Goal: Transaction & Acquisition: Purchase product/service

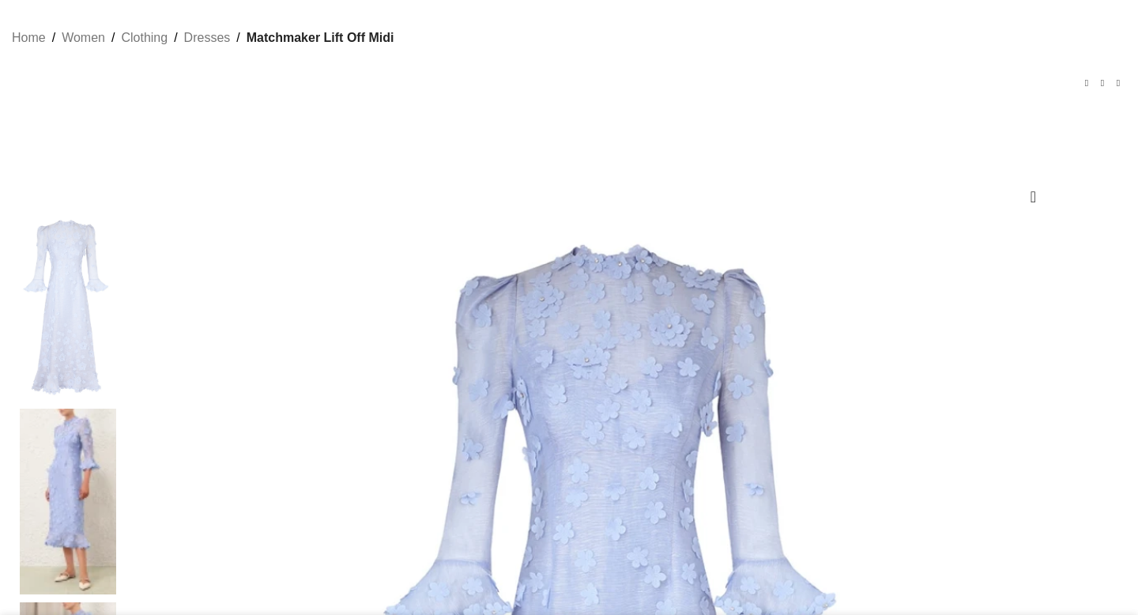
scroll to position [82, 0]
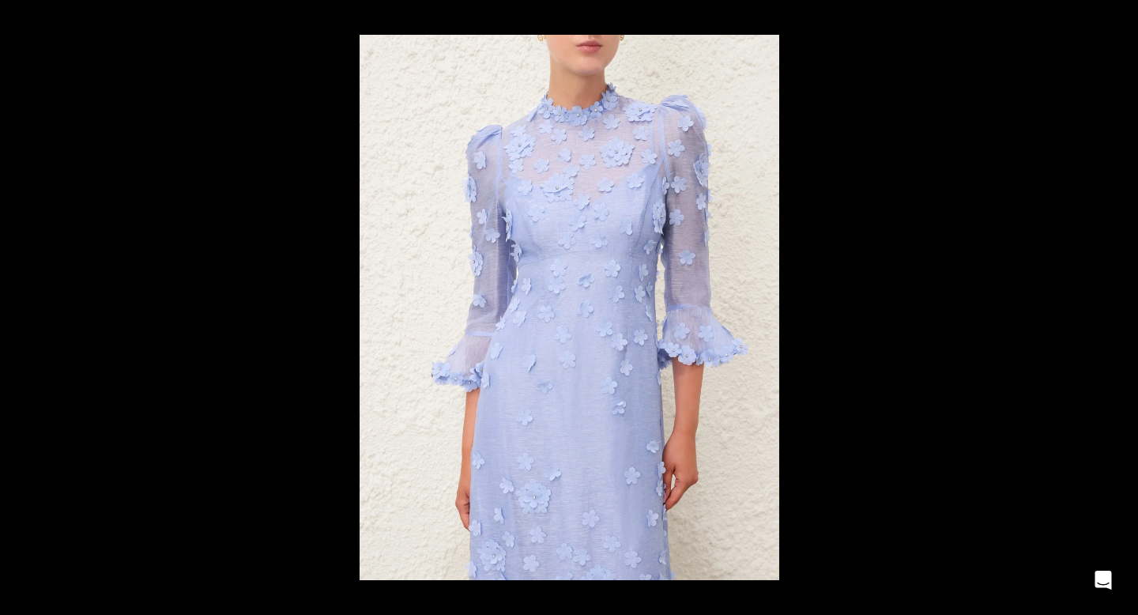
scroll to position [0, 333]
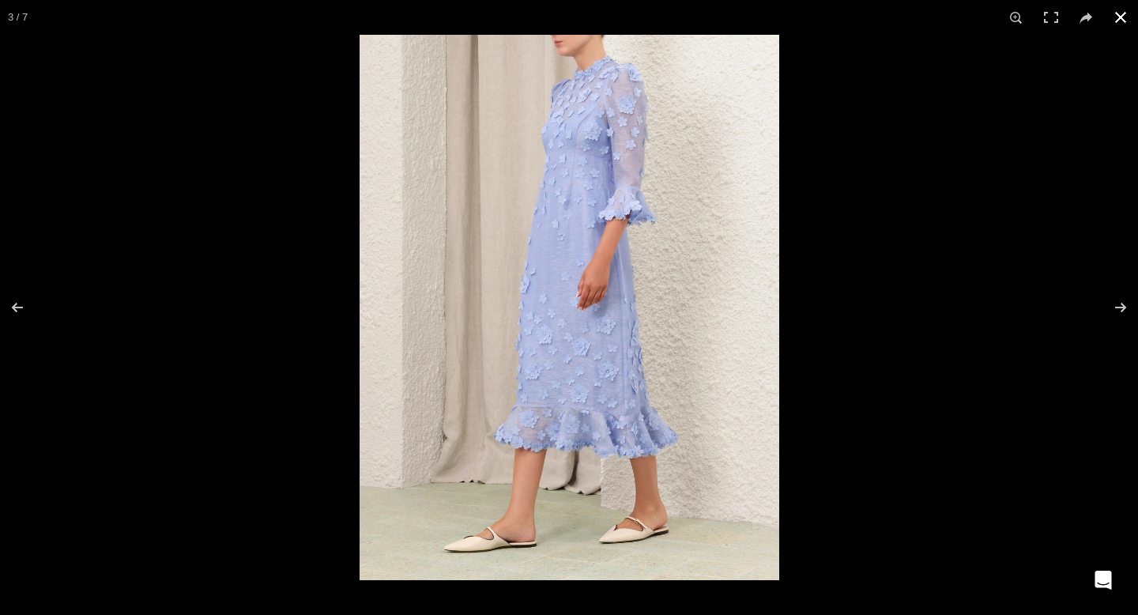
click at [1123, 17] on button at bounding box center [1120, 17] width 35 height 35
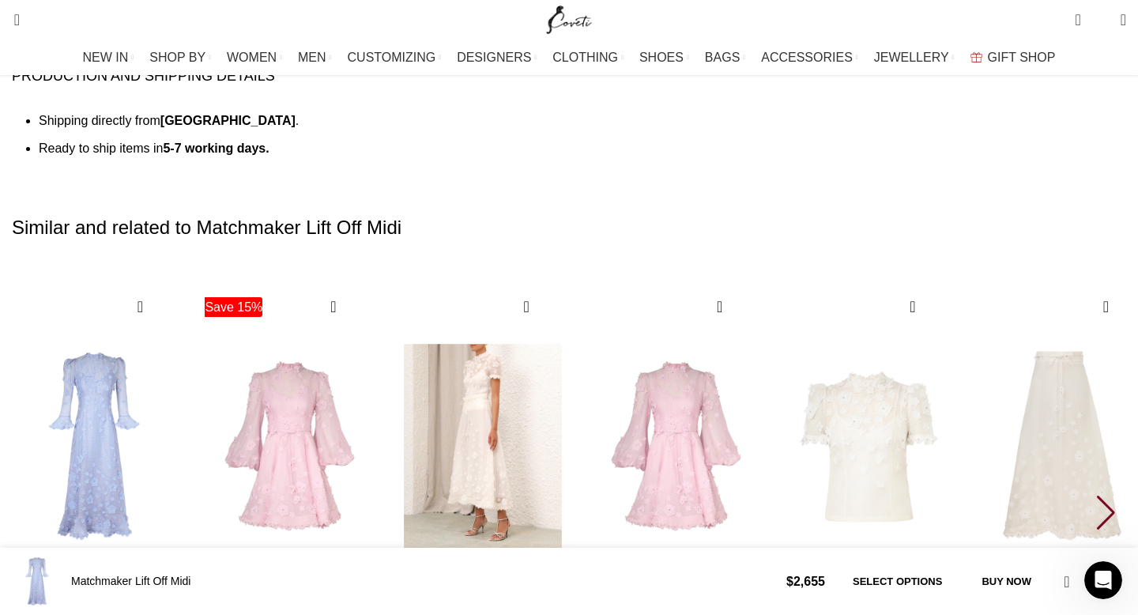
scroll to position [2445, 0]
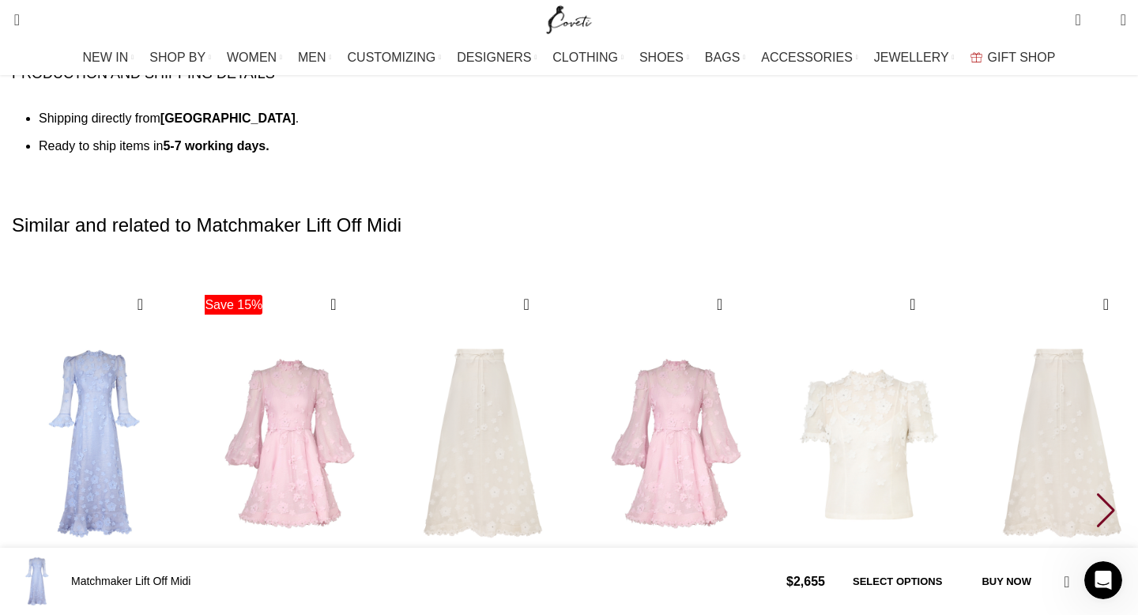
click at [1096, 493] on div "Next slide" at bounding box center [1106, 510] width 21 height 35
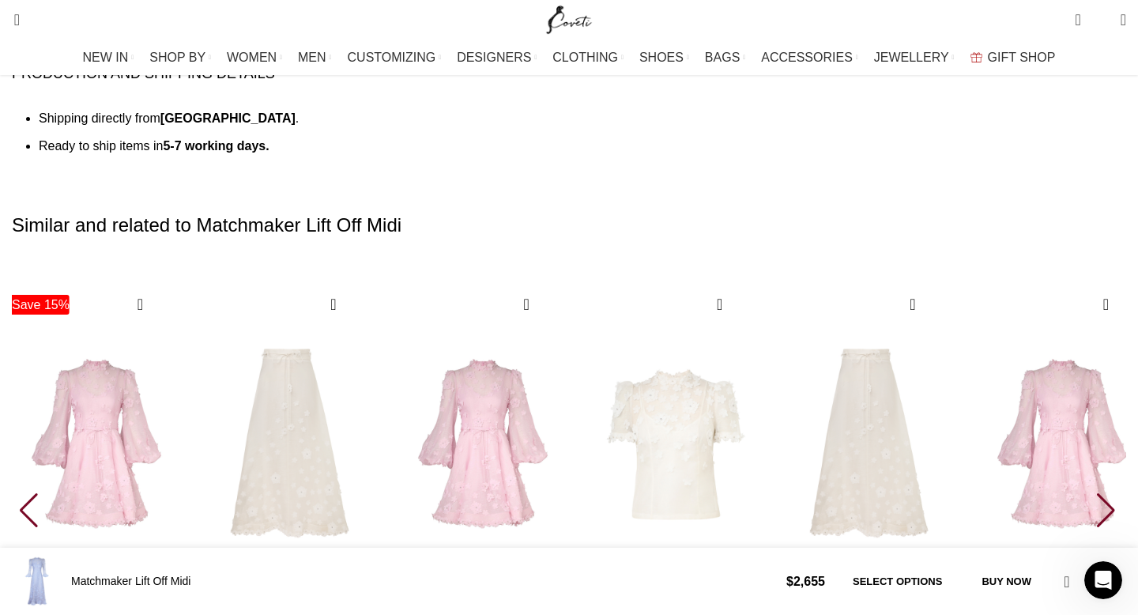
click at [1096, 493] on div "Next slide" at bounding box center [1106, 510] width 21 height 35
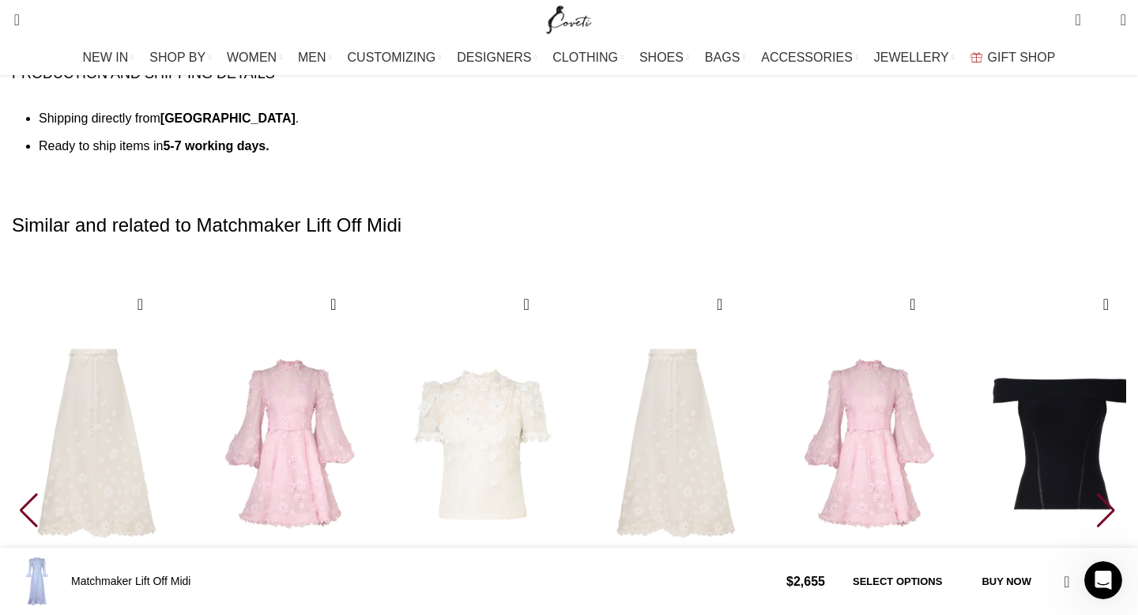
scroll to position [0, 831]
click at [1096, 493] on div "Next slide" at bounding box center [1106, 510] width 21 height 35
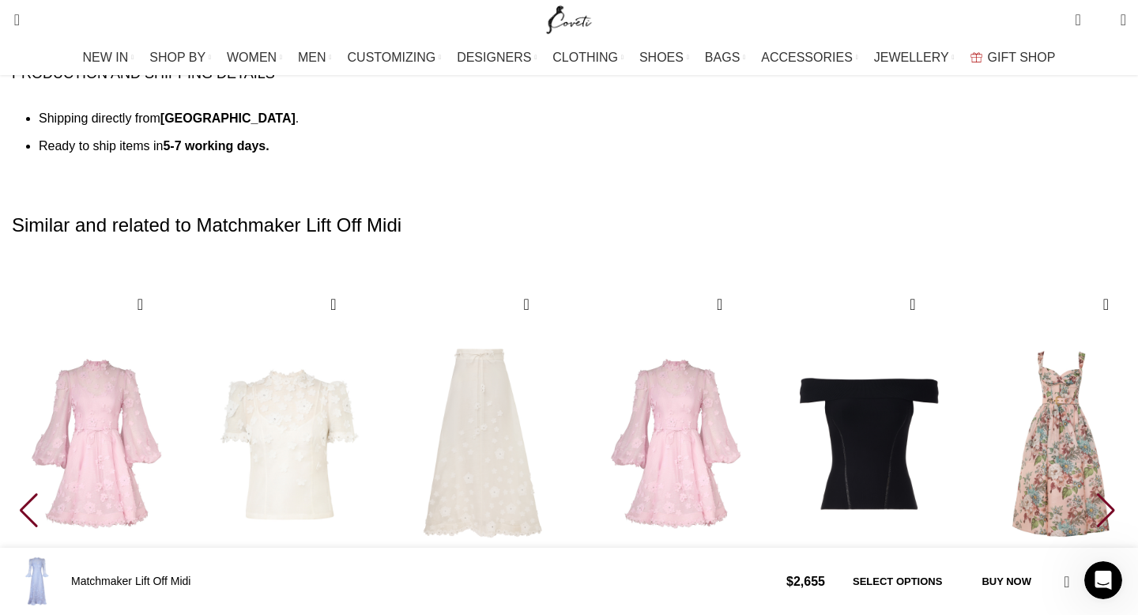
click at [1096, 493] on div "Next slide" at bounding box center [1106, 510] width 21 height 35
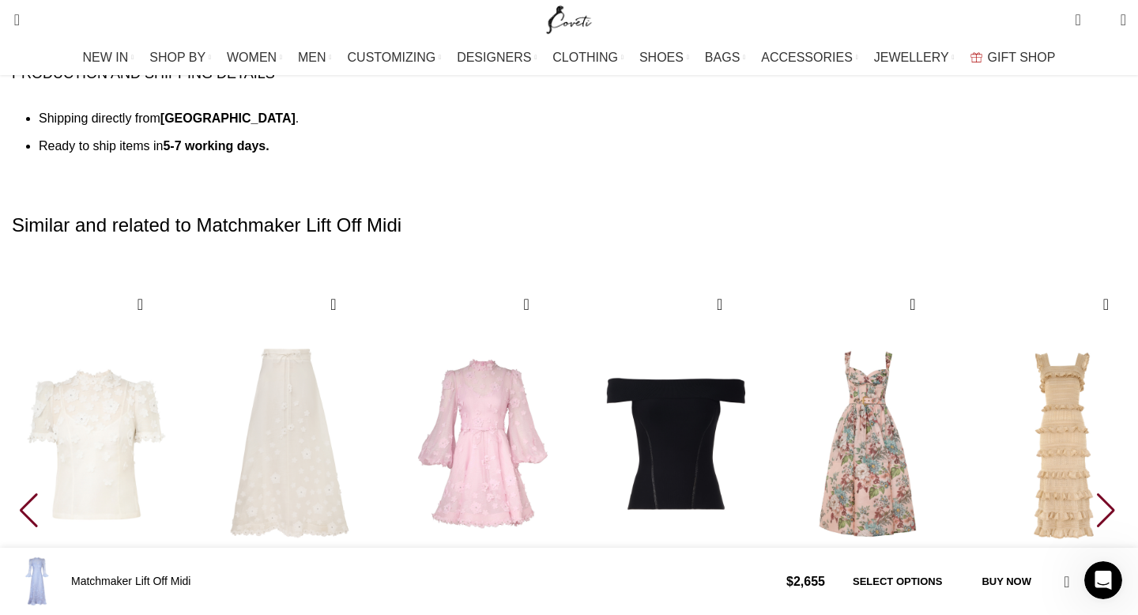
click at [1096, 493] on div "Next slide" at bounding box center [1106, 510] width 21 height 35
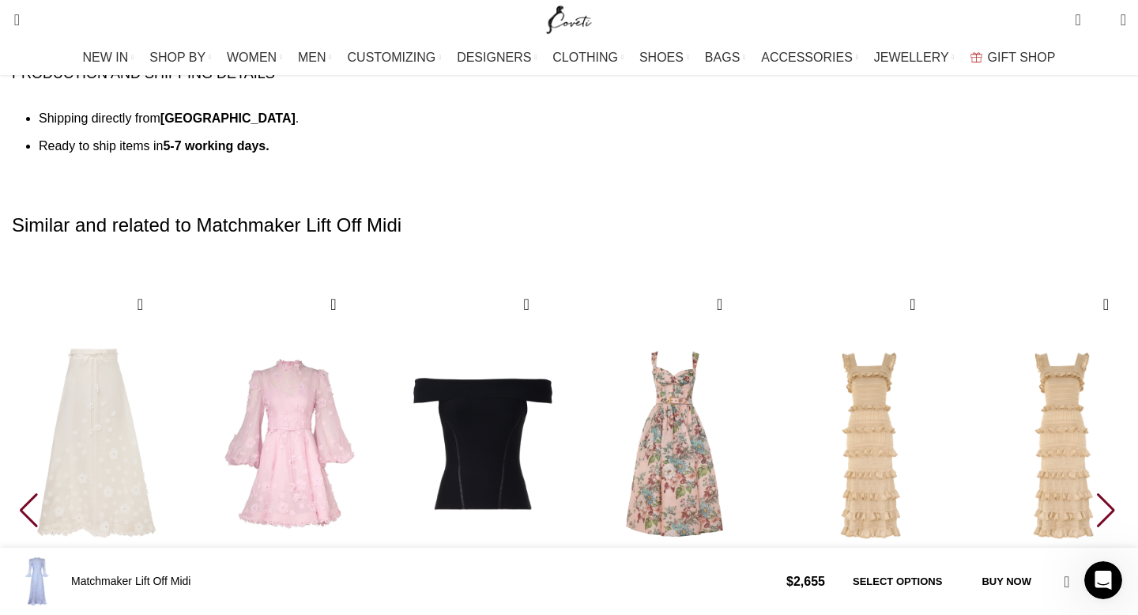
click at [1096, 493] on div "Next slide" at bounding box center [1106, 510] width 21 height 35
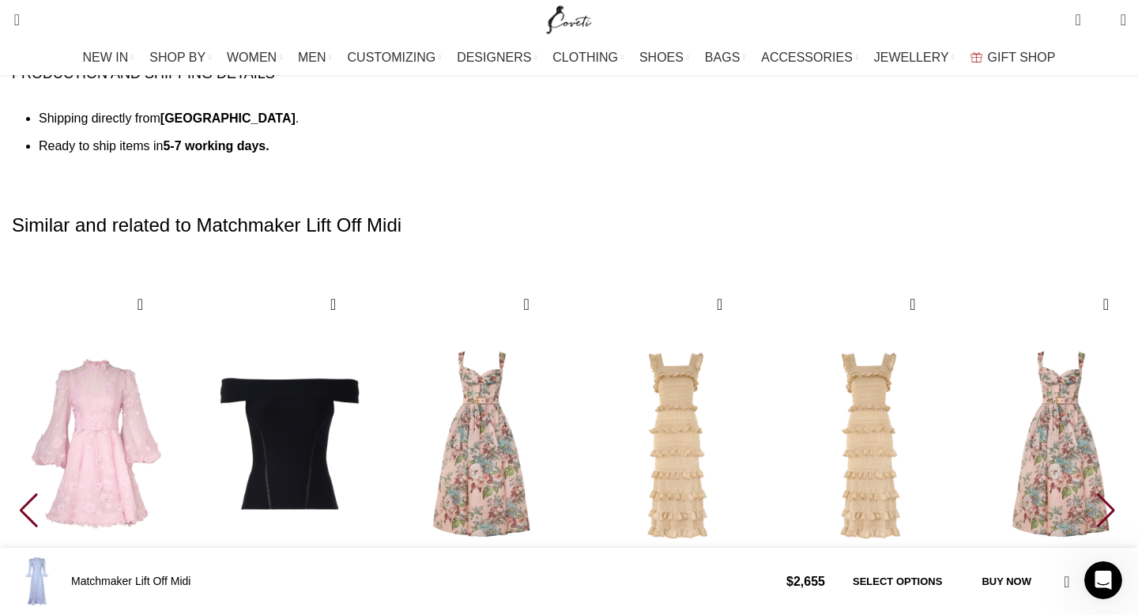
click at [1096, 493] on div "Next slide" at bounding box center [1106, 510] width 21 height 35
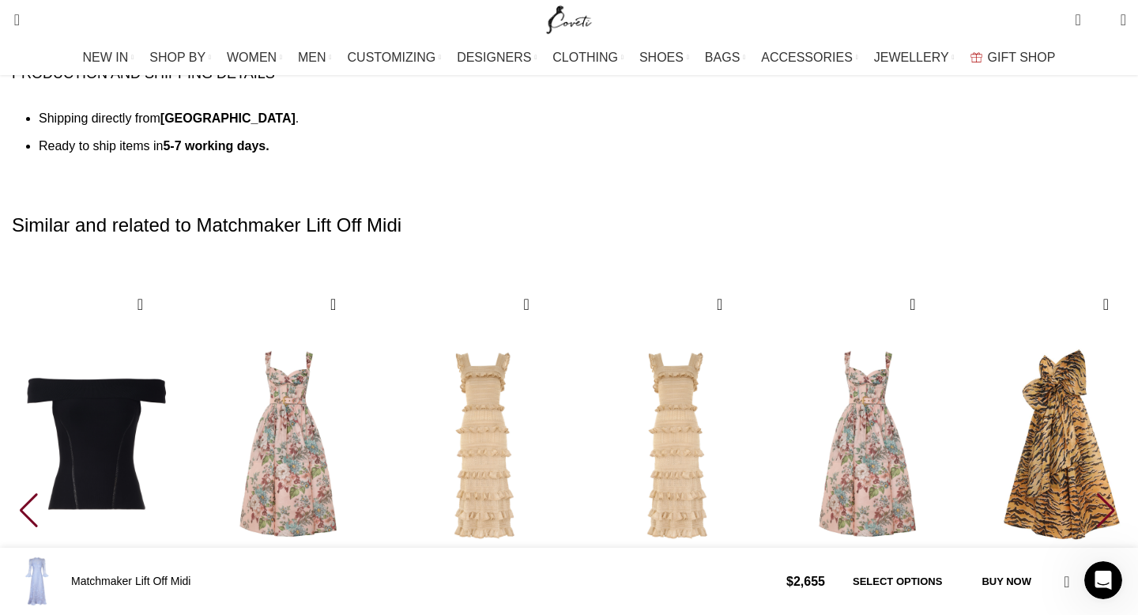
click at [1096, 493] on div "Next slide" at bounding box center [1106, 510] width 21 height 35
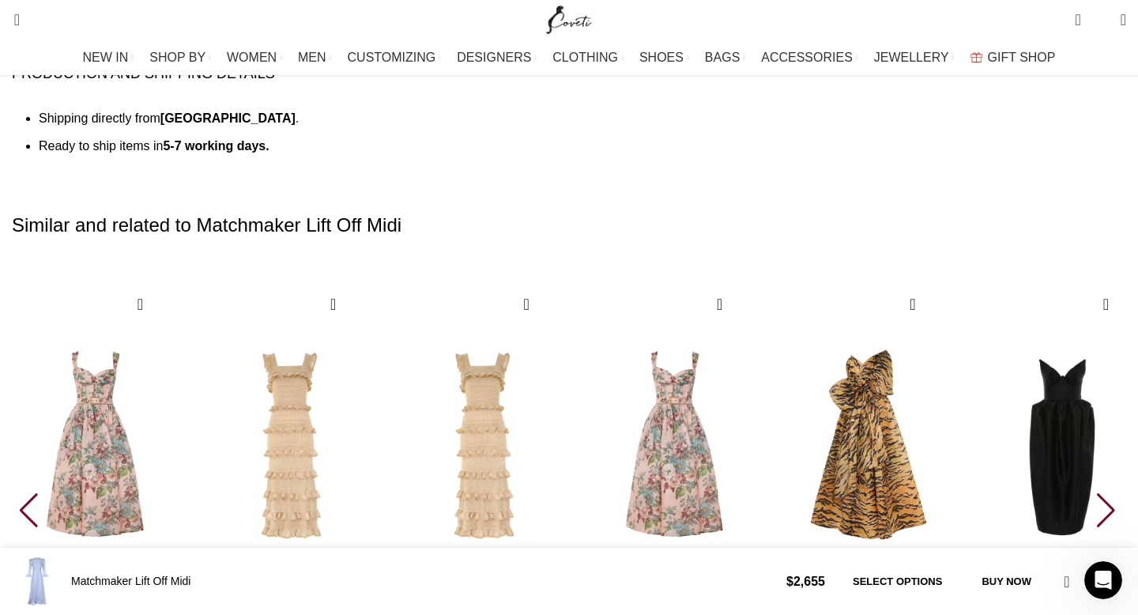
click at [1096, 493] on div "Next slide" at bounding box center [1106, 510] width 21 height 35
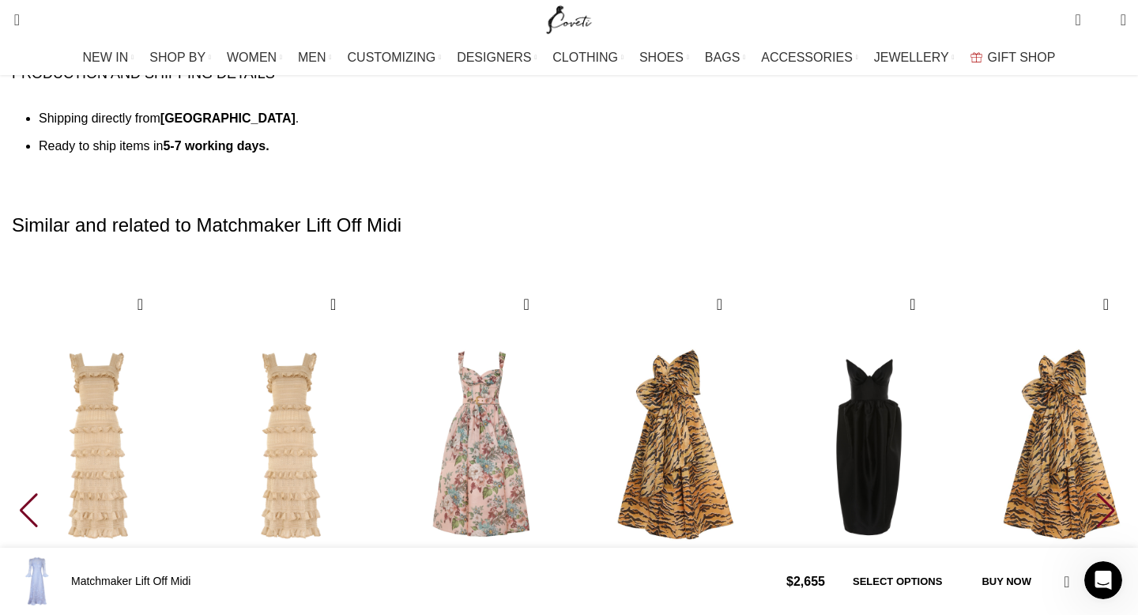
click at [1096, 493] on div "Next slide" at bounding box center [1106, 510] width 21 height 35
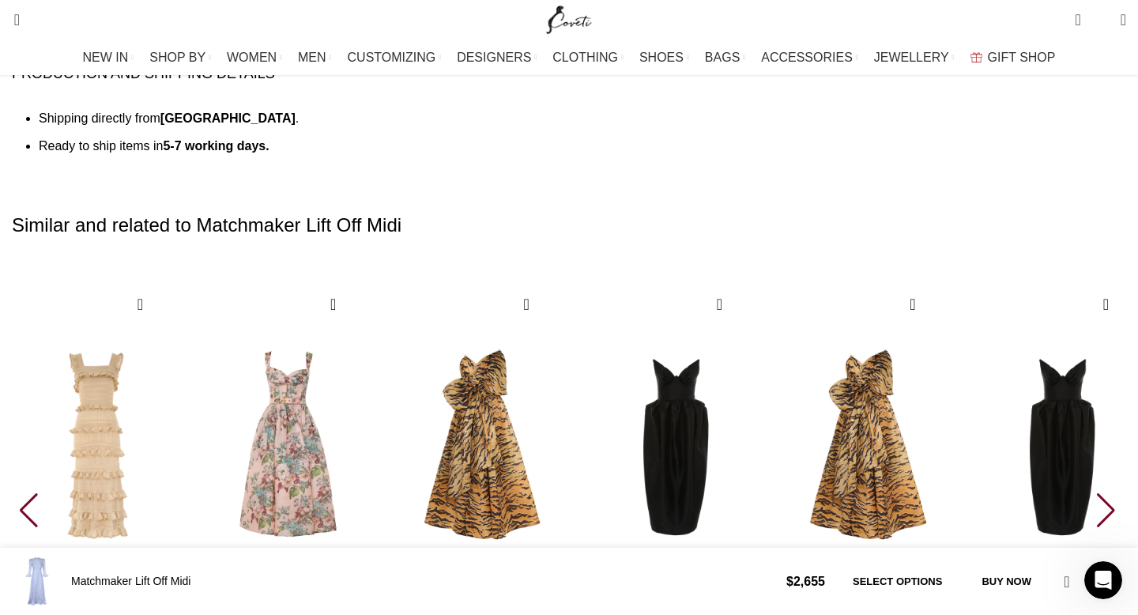
click at [1096, 493] on div "Next slide" at bounding box center [1106, 510] width 21 height 35
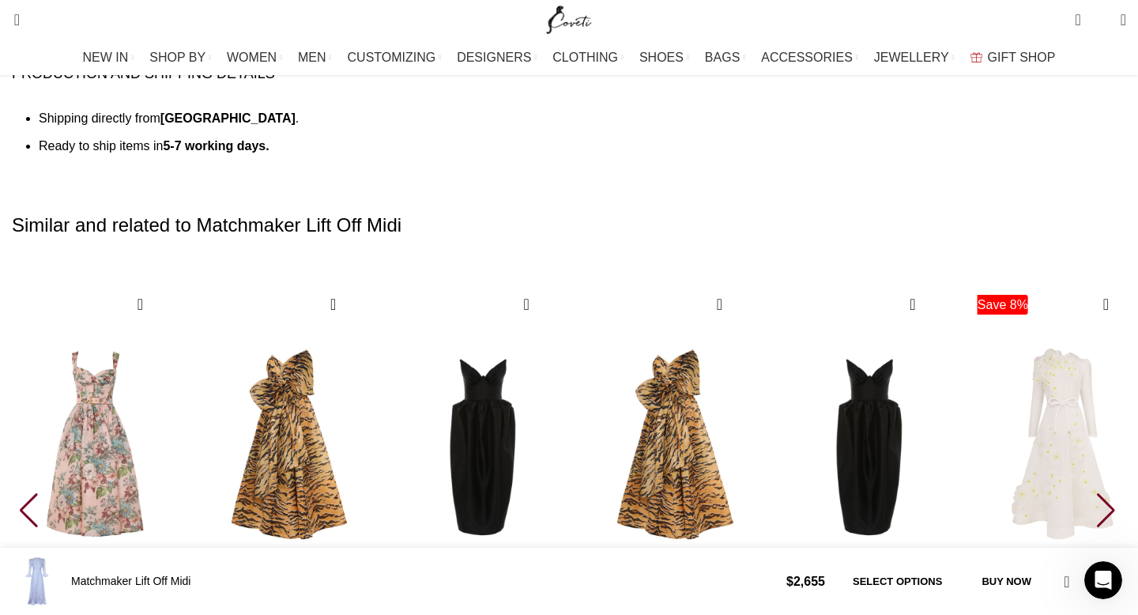
click at [1096, 493] on div "Next slide" at bounding box center [1106, 510] width 21 height 35
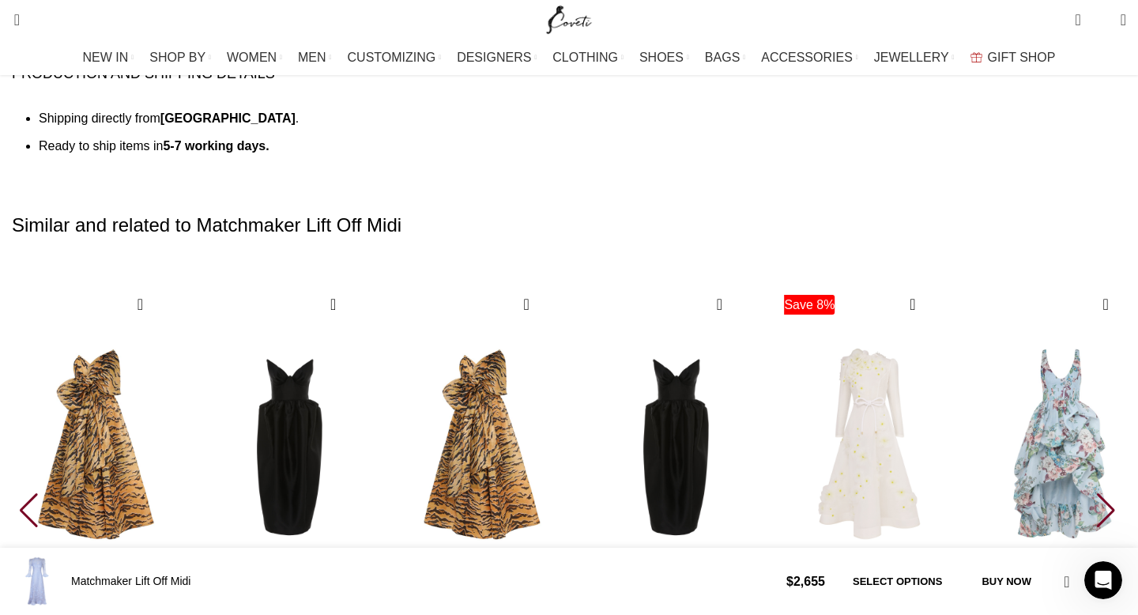
click at [988, 488] on div "Description Shipping & Returns Zimmermann Women’s Matchmaker Lift Off Midi Zimm…" at bounding box center [569, 397] width 1114 height 2256
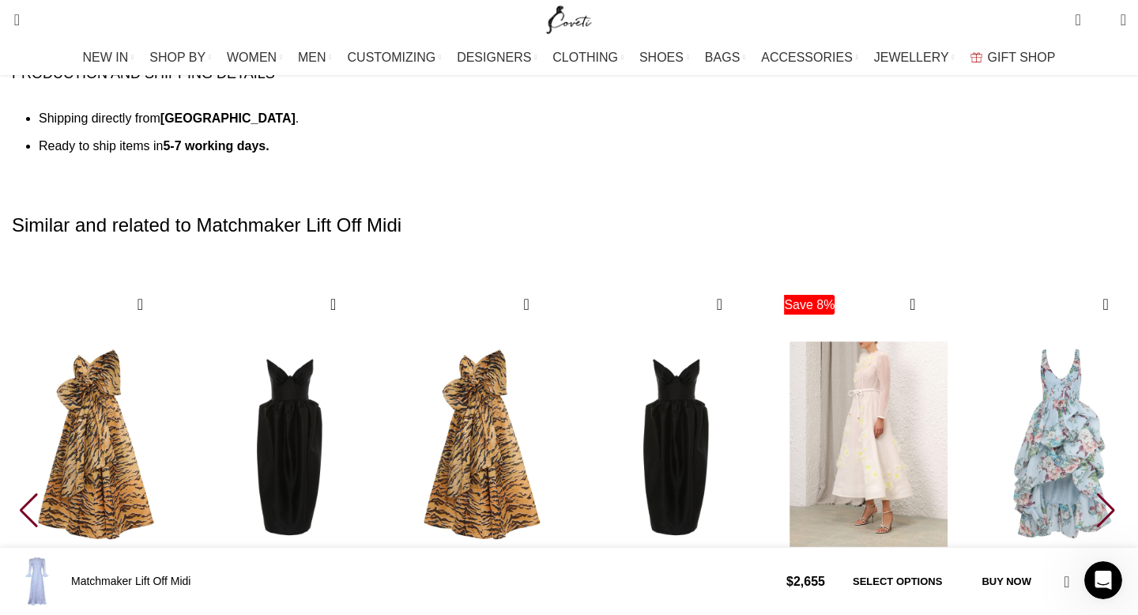
click at [956, 281] on img "17 / 30" at bounding box center [868, 443] width 175 height 325
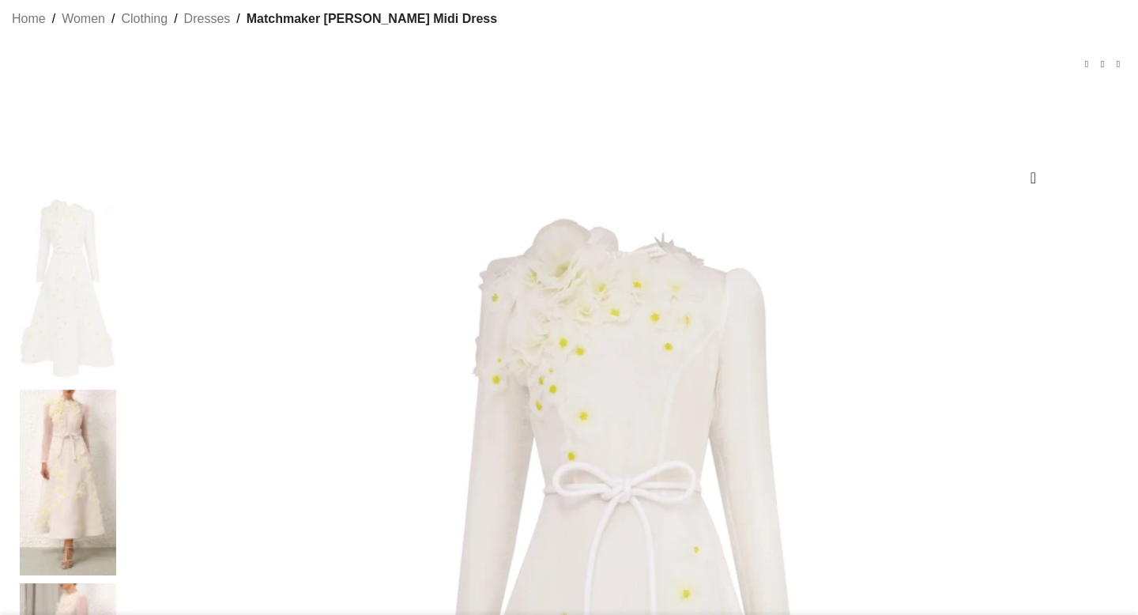
scroll to position [101, 0]
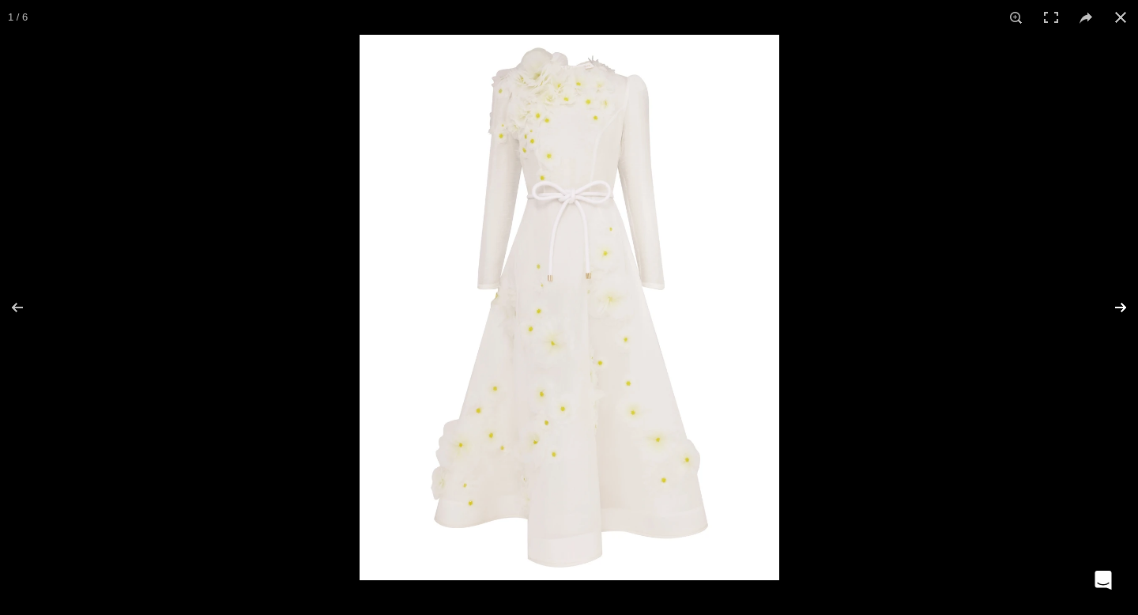
click at [1119, 298] on button at bounding box center [1109, 307] width 55 height 79
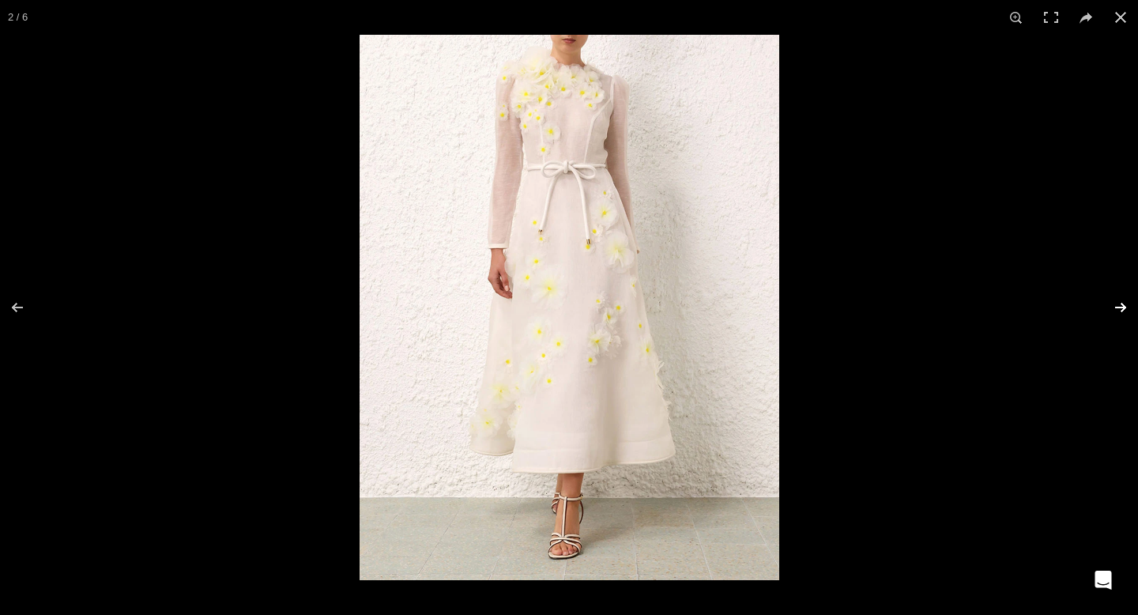
click at [1119, 297] on button at bounding box center [1109, 307] width 55 height 79
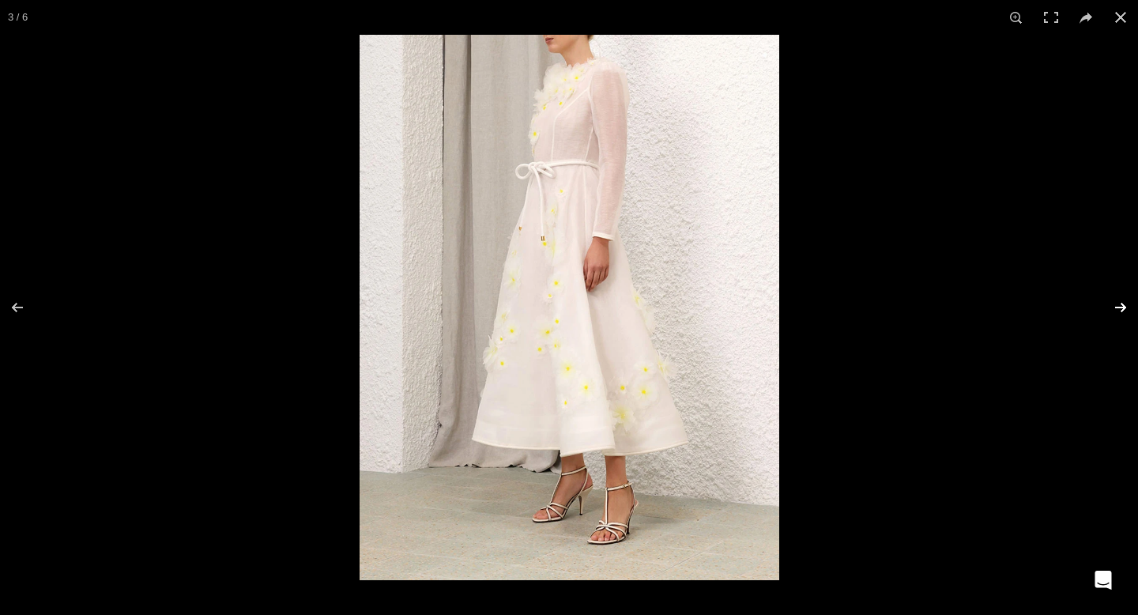
click at [1119, 297] on button at bounding box center [1109, 307] width 55 height 79
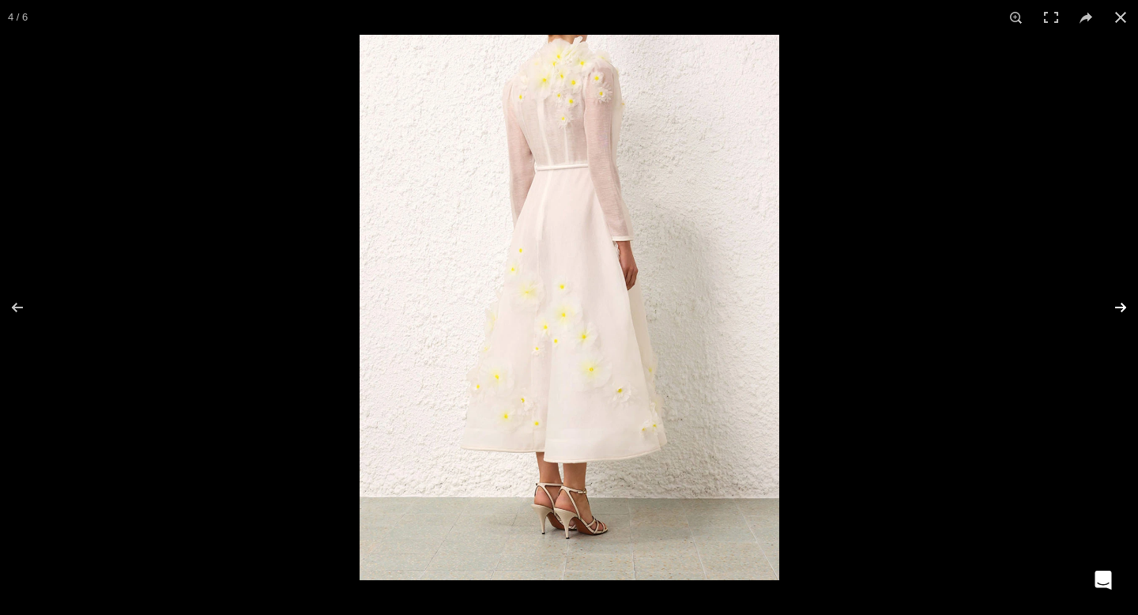
click at [1119, 297] on button at bounding box center [1109, 307] width 55 height 79
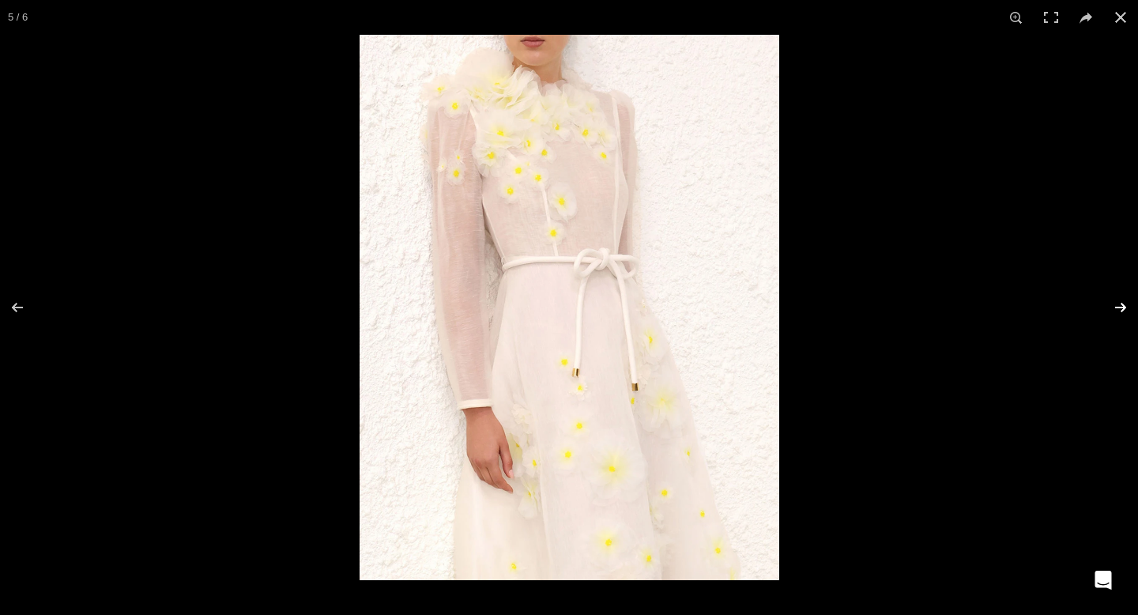
scroll to position [0, 166]
click at [1119, 297] on button at bounding box center [1109, 307] width 55 height 79
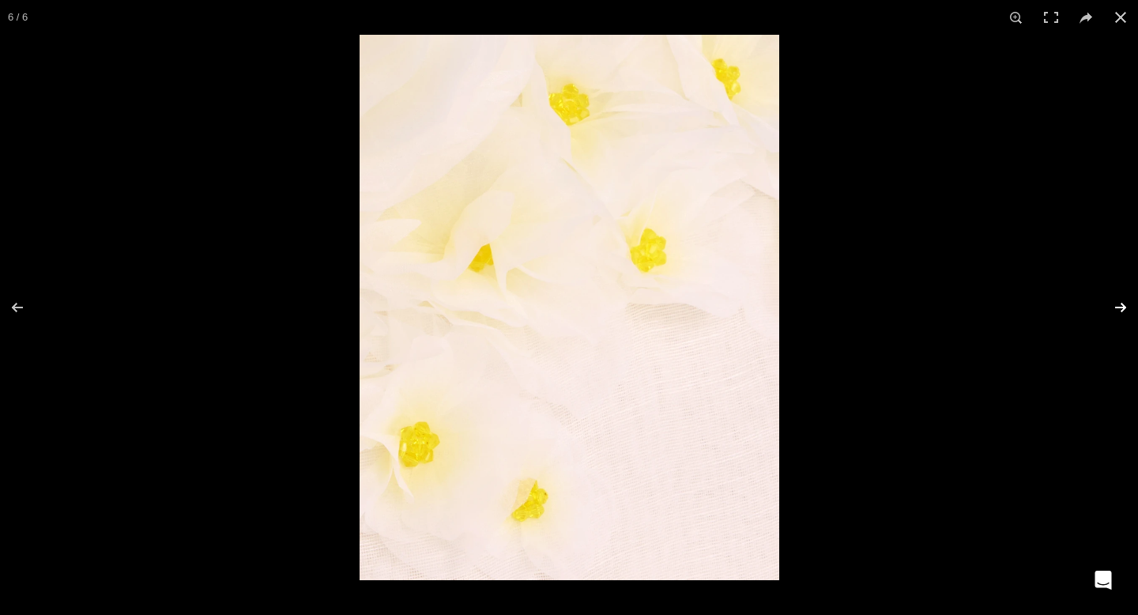
click at [1119, 297] on button at bounding box center [1109, 307] width 55 height 79
